Goal: Information Seeking & Learning: Find specific page/section

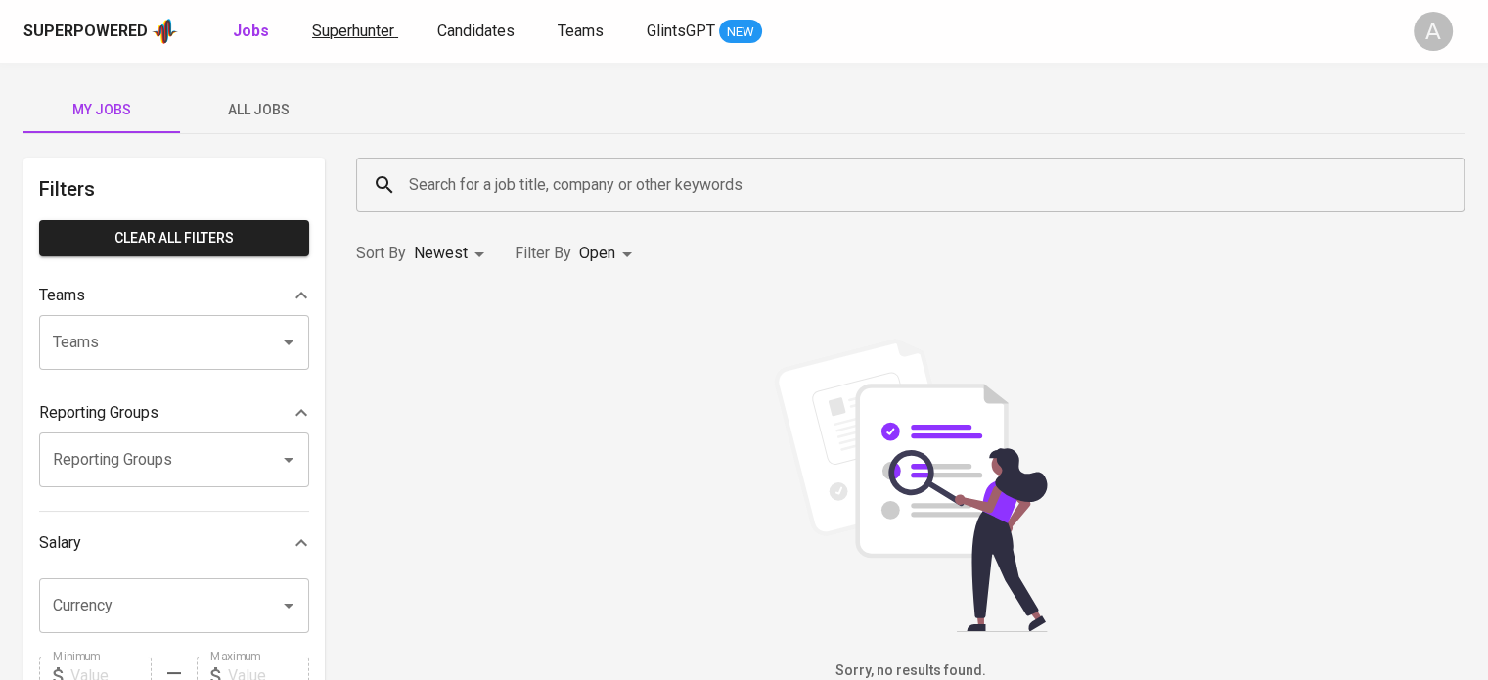
click at [342, 41] on link "Superhunter" at bounding box center [355, 32] width 86 height 24
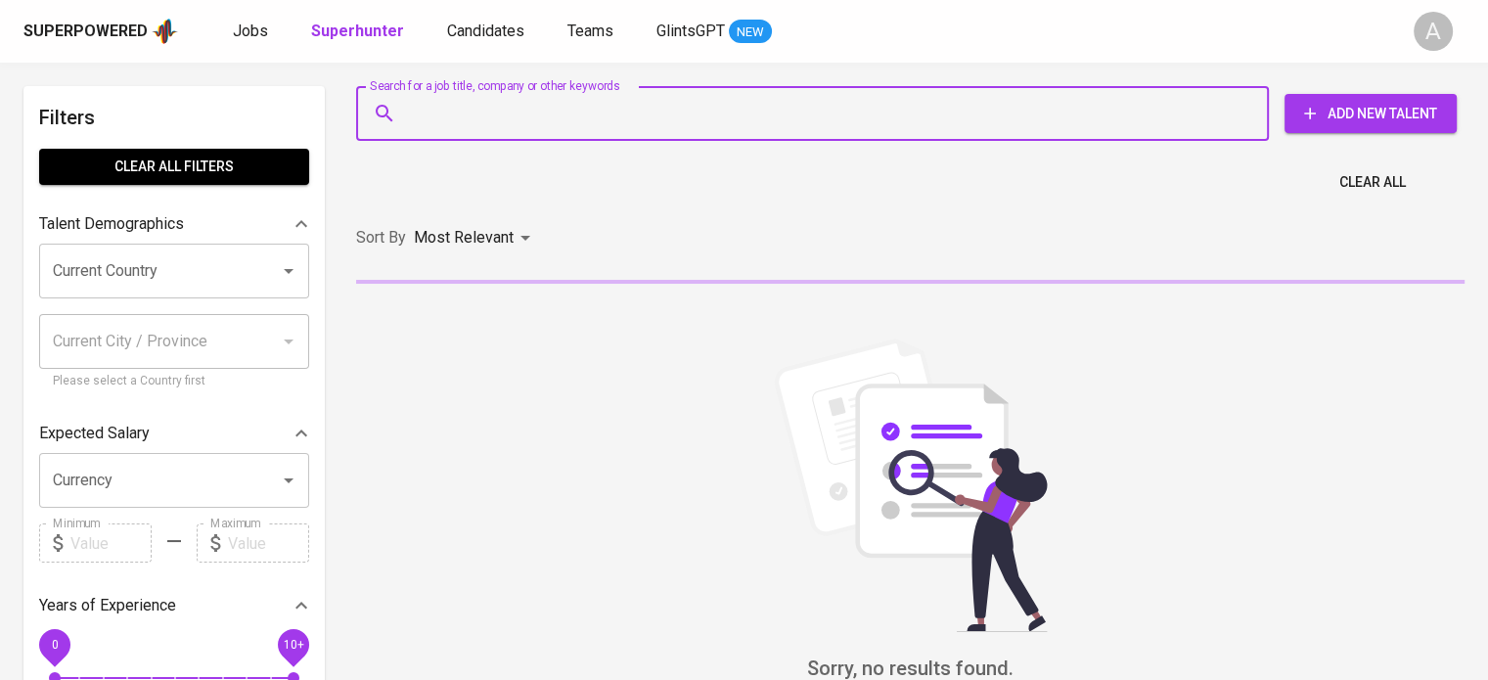
click at [481, 119] on input "Search for a job title, company or other keywords" at bounding box center [817, 113] width 827 height 37
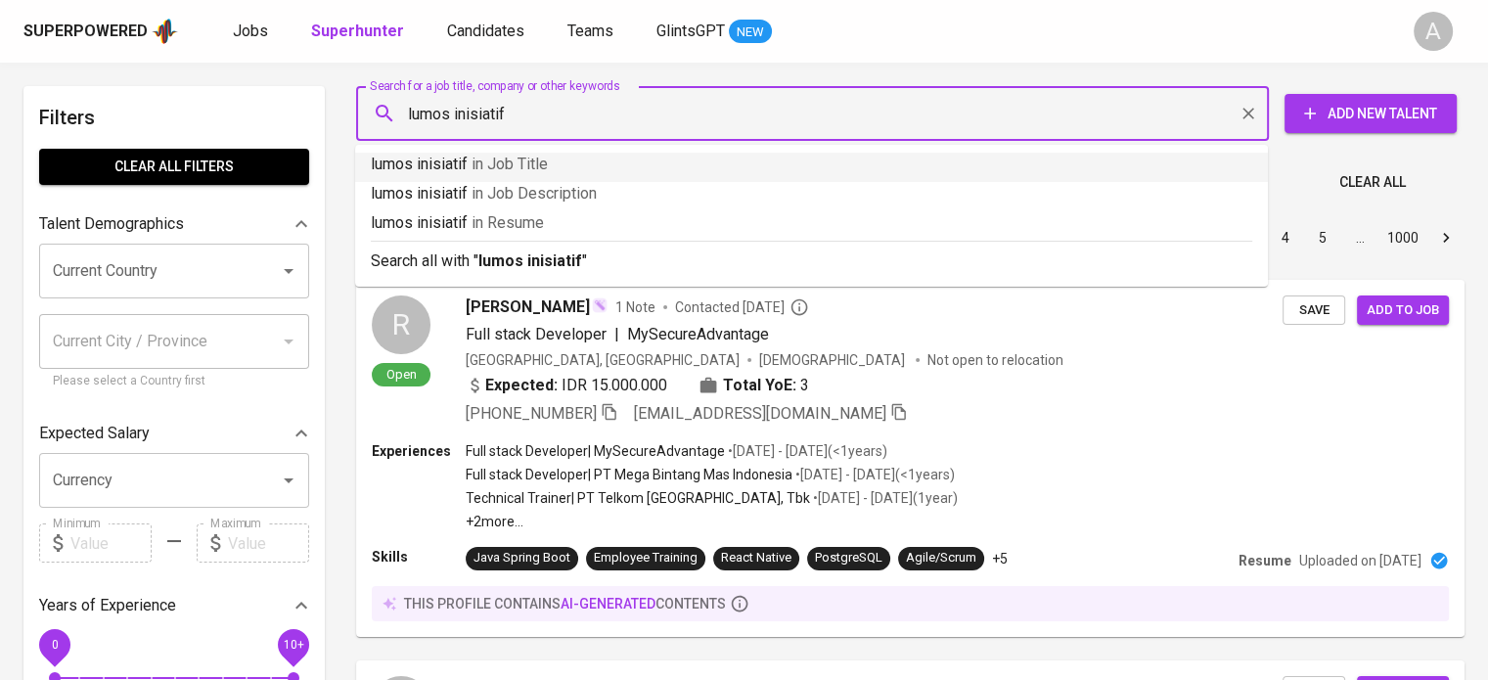
click at [406, 110] on input "lumos inisiatif" at bounding box center [817, 113] width 827 height 37
click at [513, 110] on input ""lumos inisiatif" at bounding box center [817, 113] width 827 height 37
type input ""lumos inisiatif""
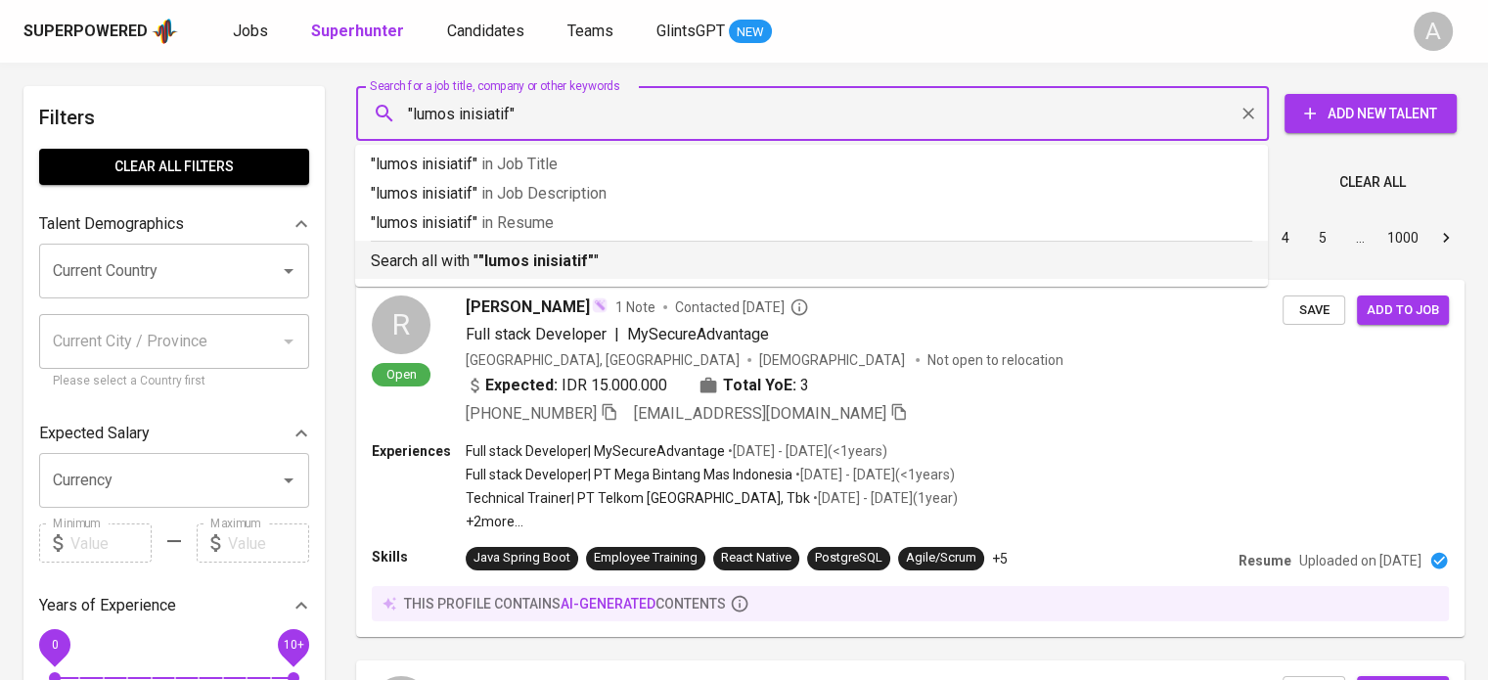
click at [558, 264] on b ""lumos inisiatif"" at bounding box center [536, 260] width 115 height 19
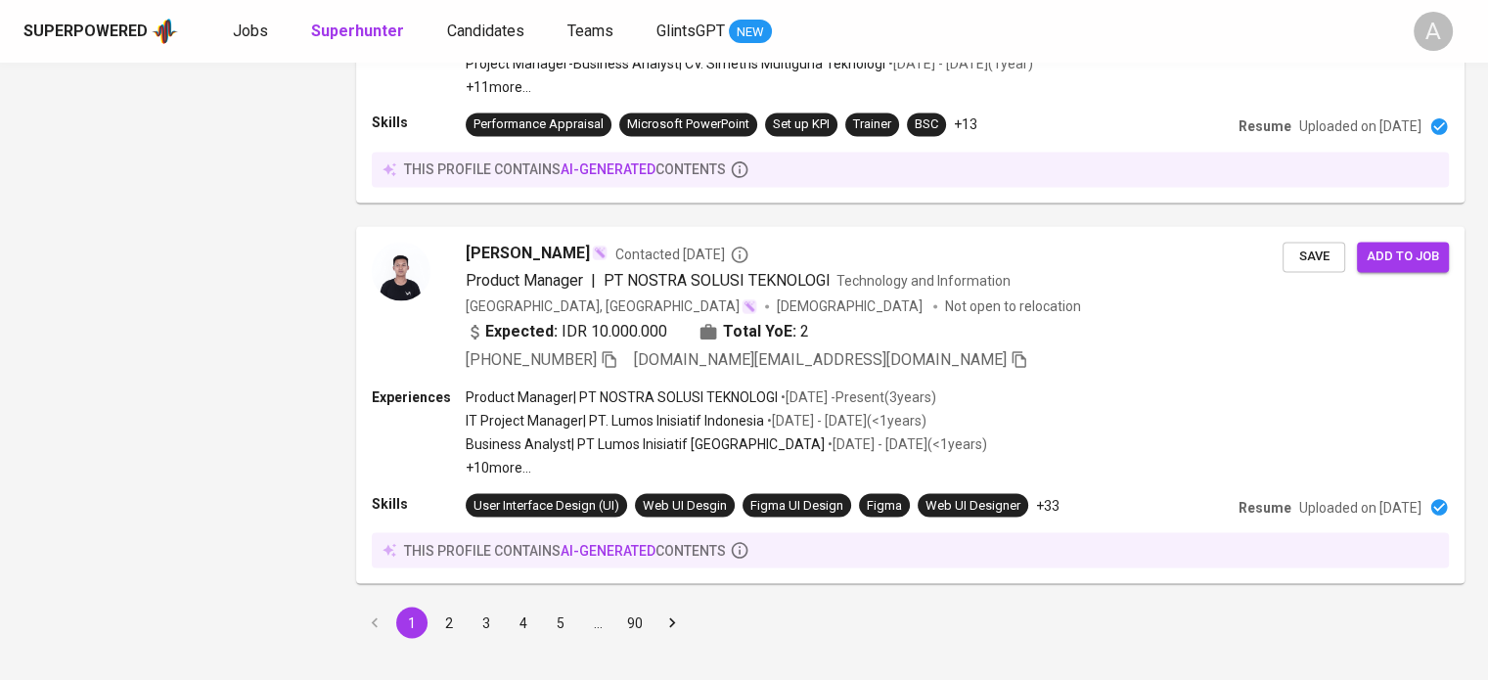
scroll to position [3270, 0]
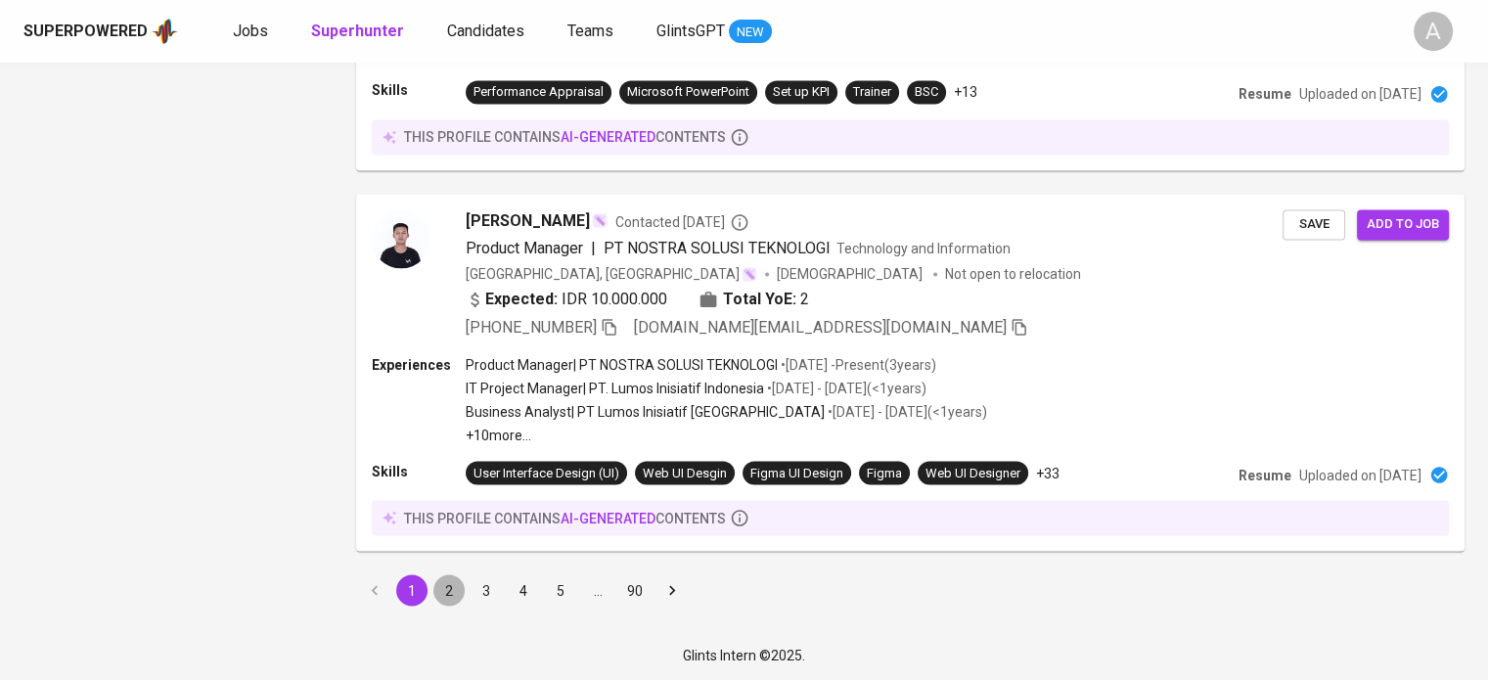
click at [446, 591] on button "2" at bounding box center [449, 589] width 31 height 31
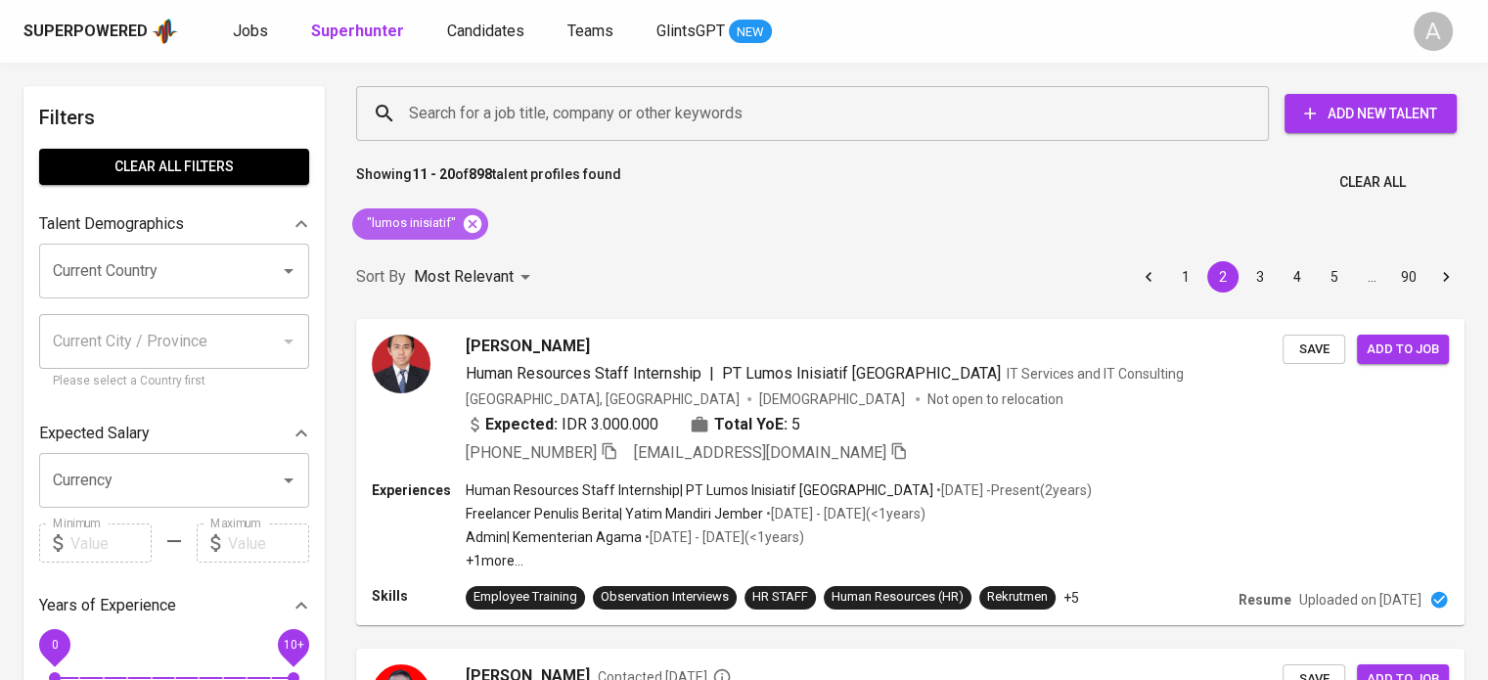
click at [470, 221] on icon at bounding box center [473, 224] width 22 height 22
click at [459, 113] on input "Search for a job title, company or other keywords" at bounding box center [817, 113] width 827 height 37
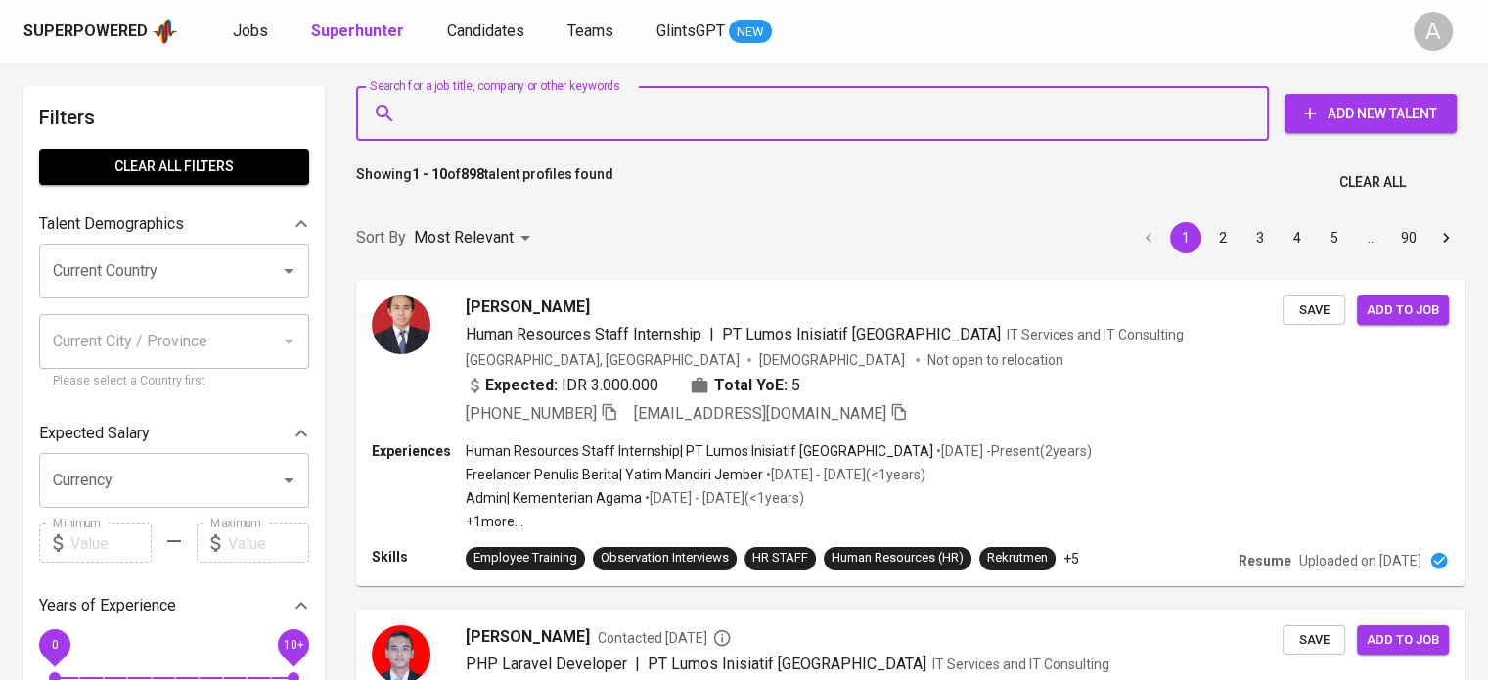
click at [459, 113] on input "Search for a job title, company or other keywords" at bounding box center [817, 113] width 827 height 37
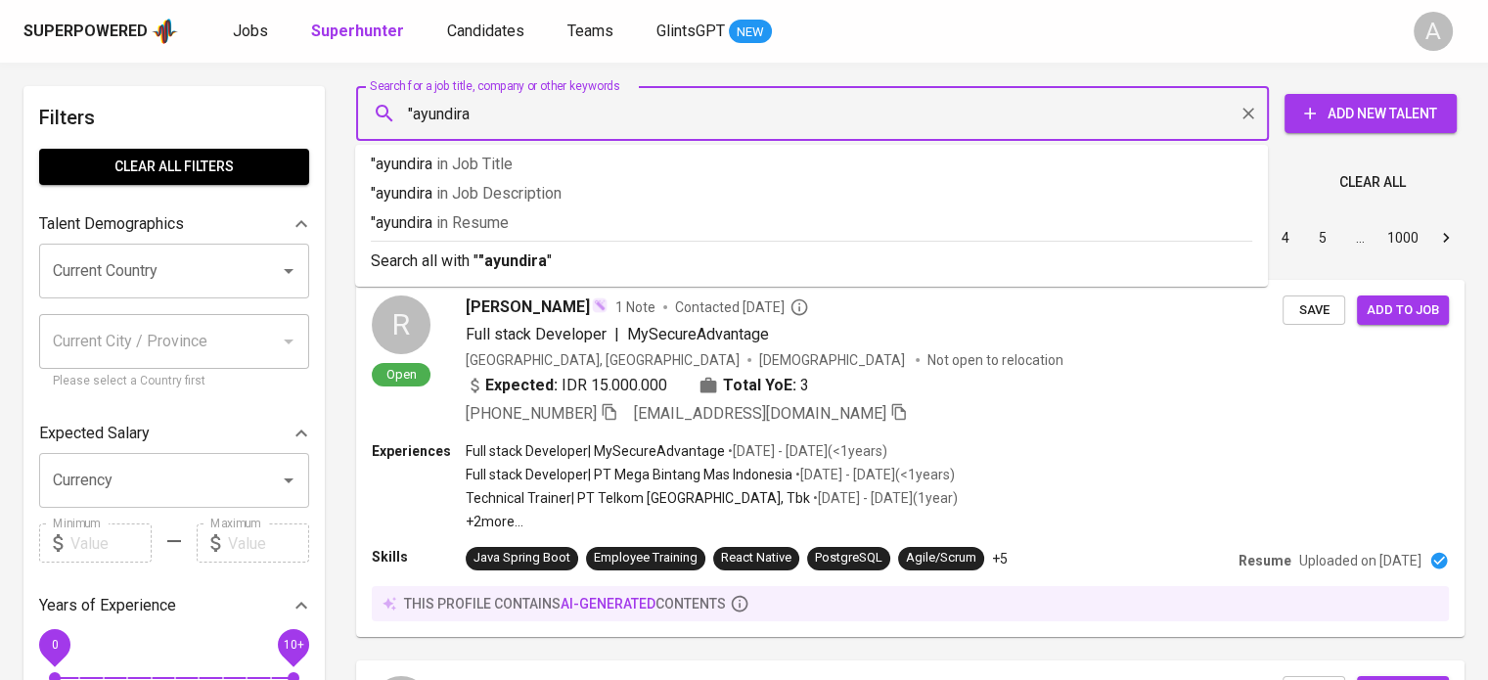
type input ""ayundira""
click at [515, 256] on b ""ayundira"" at bounding box center [516, 260] width 74 height 19
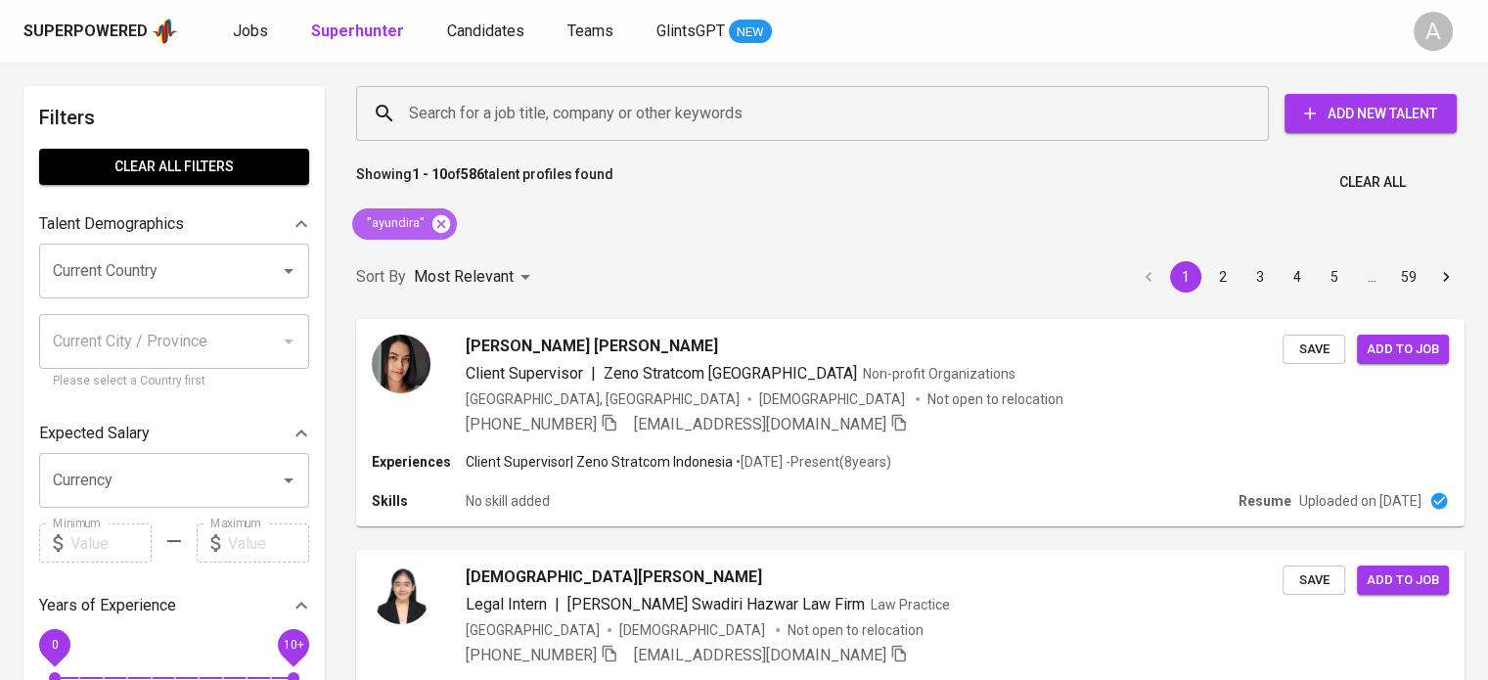
click at [437, 226] on icon at bounding box center [442, 223] width 18 height 18
